Goal: Information Seeking & Learning: Check status

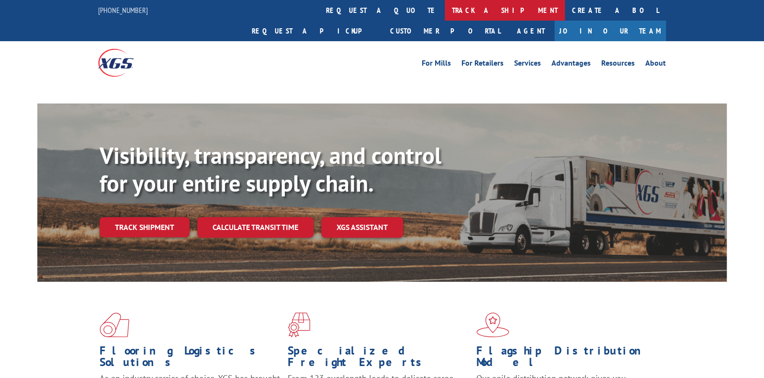
click at [445, 12] on link "track a shipment" at bounding box center [505, 10] width 120 height 21
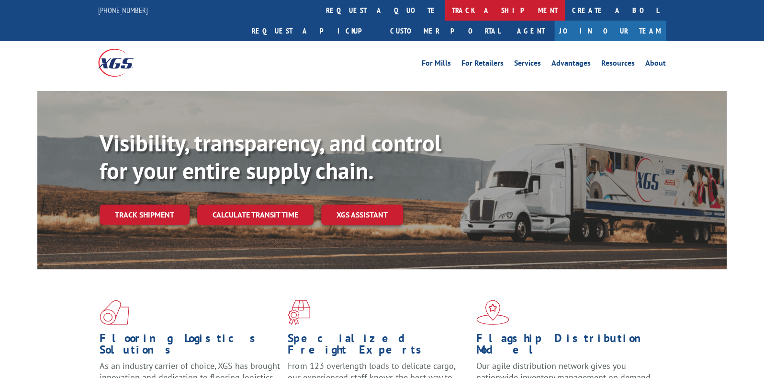
click at [445, 11] on link "track a shipment" at bounding box center [505, 10] width 120 height 21
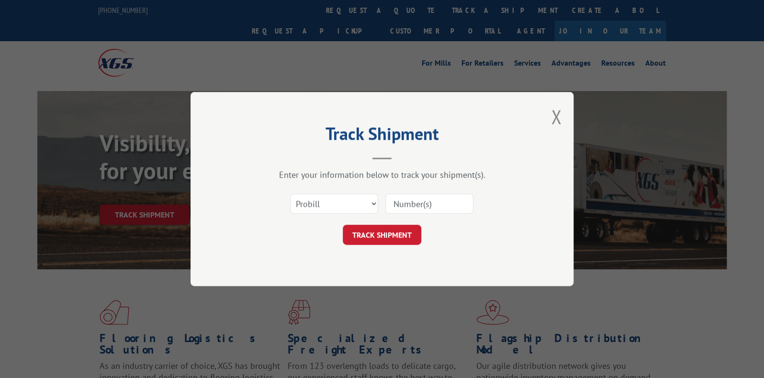
click at [406, 193] on div at bounding box center [429, 203] width 88 height 22
click at [405, 199] on input at bounding box center [429, 203] width 88 height 20
paste input "17402631"
type input "17402631"
click at [385, 232] on button "TRACK SHIPMENT" at bounding box center [382, 234] width 78 height 20
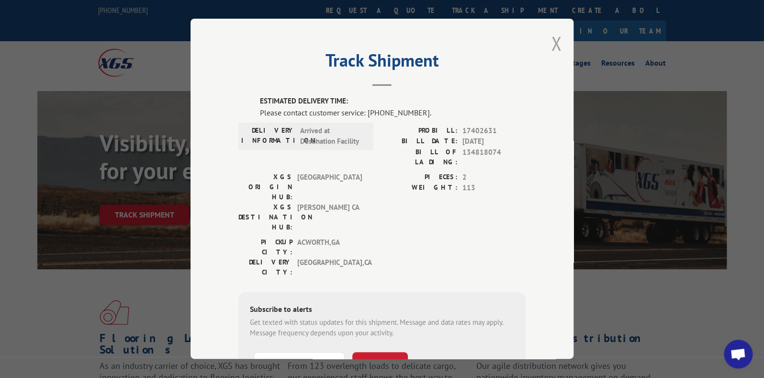
click at [551, 52] on button "Close modal" at bounding box center [556, 43] width 11 height 25
